Goal: Register for event/course

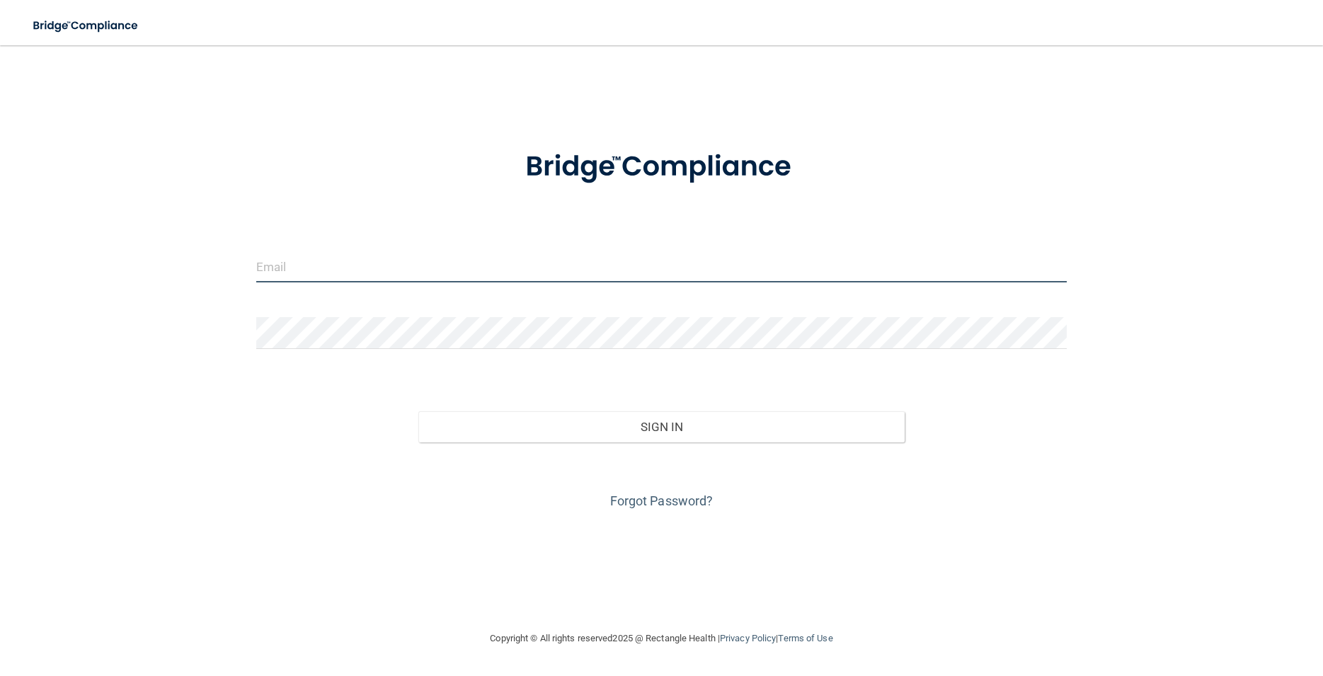
click at [320, 270] on input "email" at bounding box center [661, 267] width 811 height 32
type input "[EMAIL_ADDRESS][DOMAIN_NAME]"
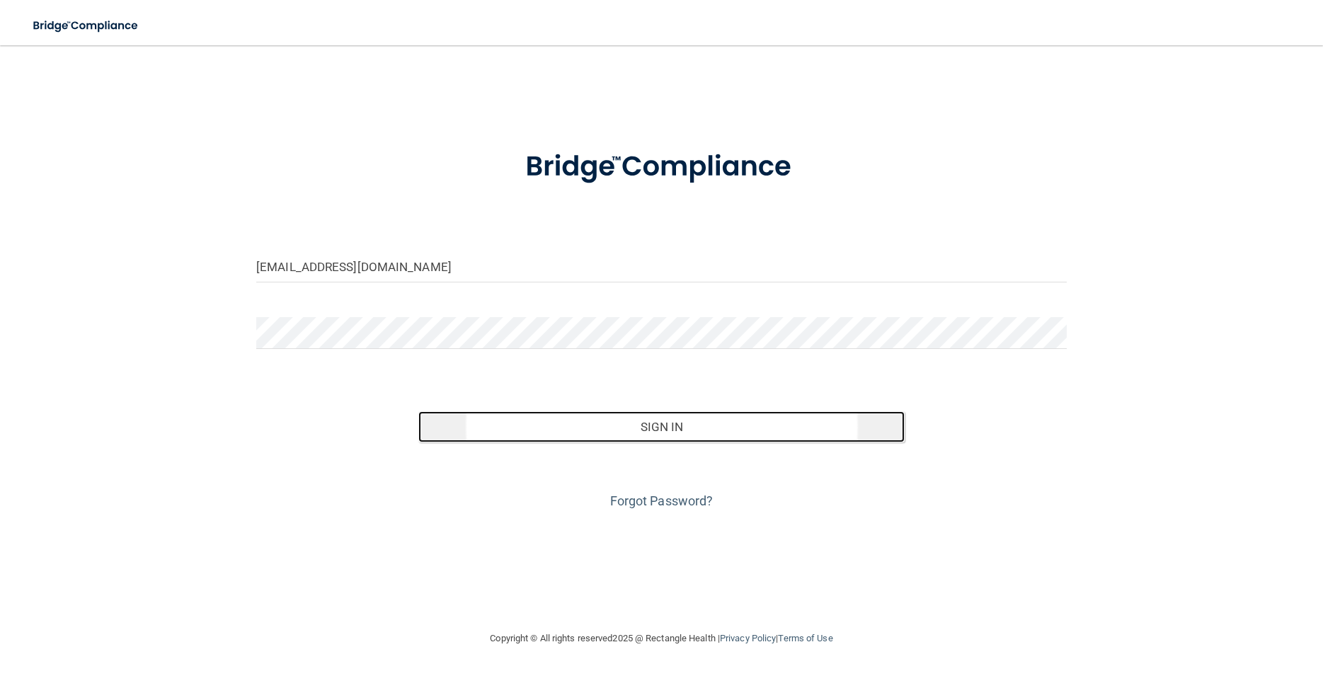
click at [549, 432] on button "Sign In" at bounding box center [661, 426] width 486 height 31
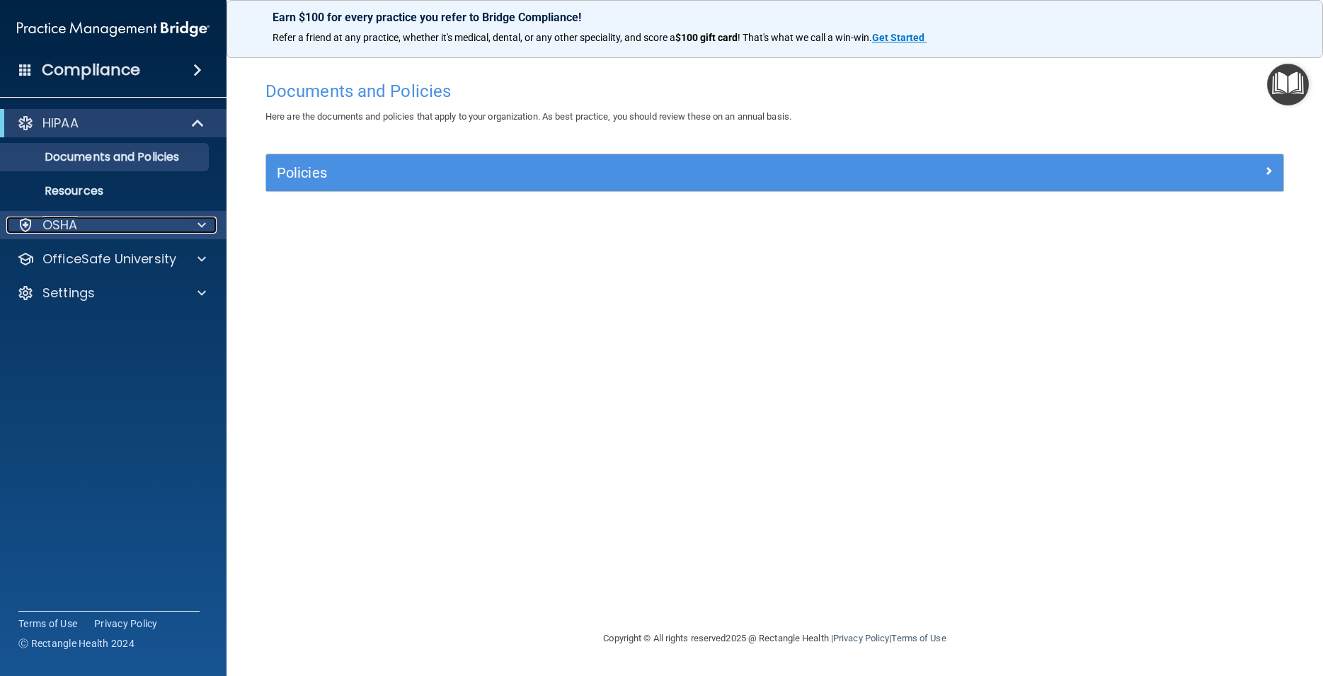
click at [202, 228] on span at bounding box center [202, 225] width 8 height 17
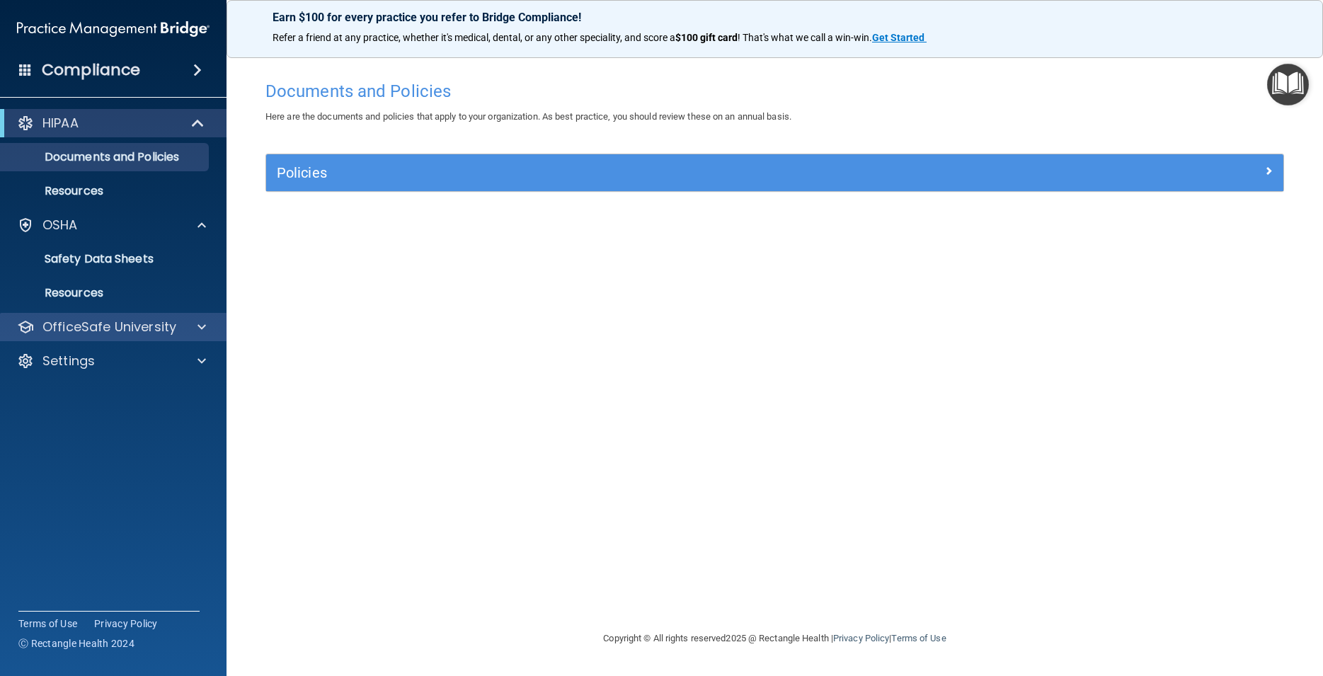
click at [207, 337] on div "OfficeSafe University" at bounding box center [113, 327] width 227 height 28
click at [200, 331] on span at bounding box center [202, 327] width 8 height 17
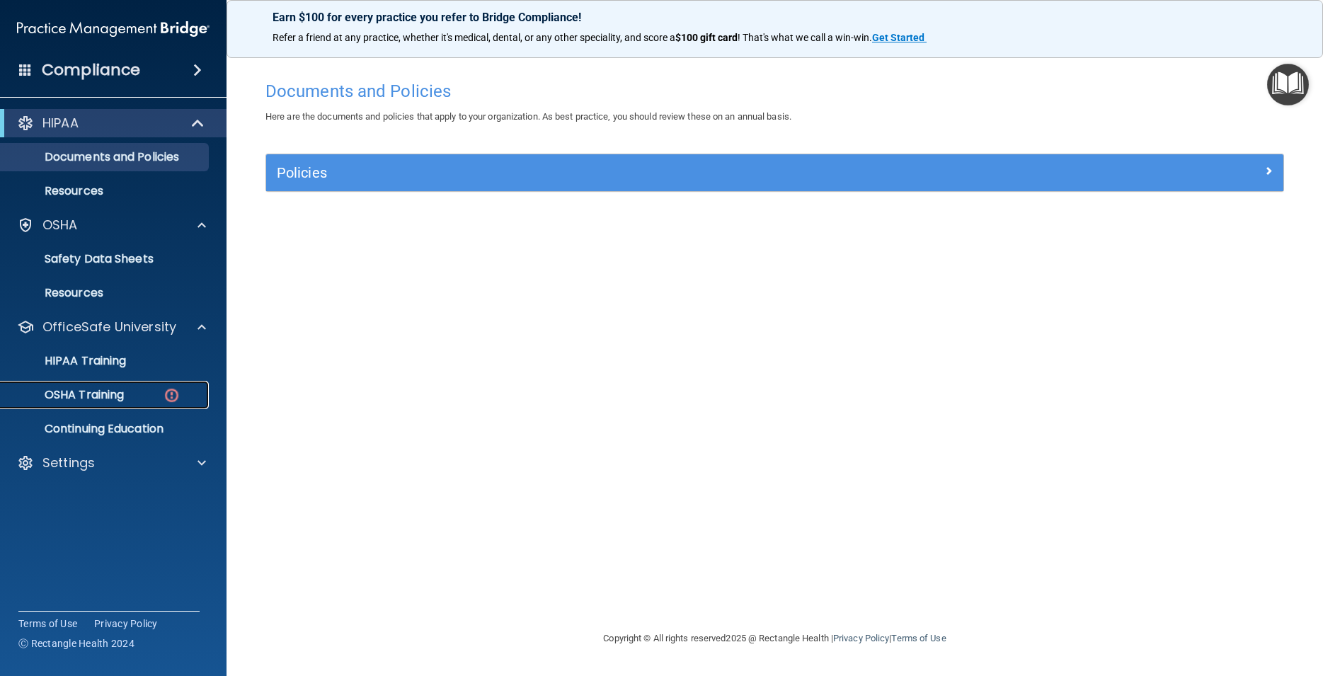
click at [134, 386] on link "OSHA Training" at bounding box center [97, 395] width 223 height 28
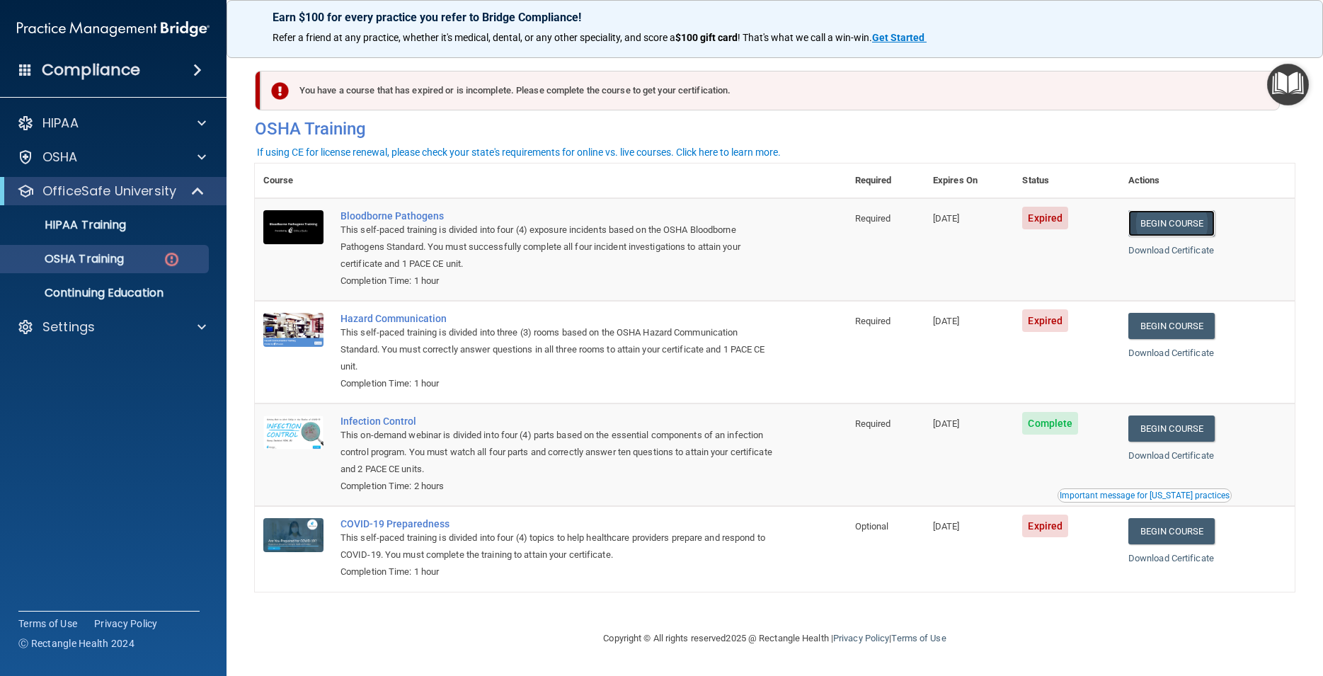
click at [1170, 227] on link "Begin Course" at bounding box center [1172, 223] width 86 height 26
click at [1184, 231] on link "Begin Course" at bounding box center [1172, 223] width 86 height 26
click at [1185, 332] on link "Begin Course" at bounding box center [1172, 326] width 86 height 26
